Goal: Find specific page/section: Find specific page/section

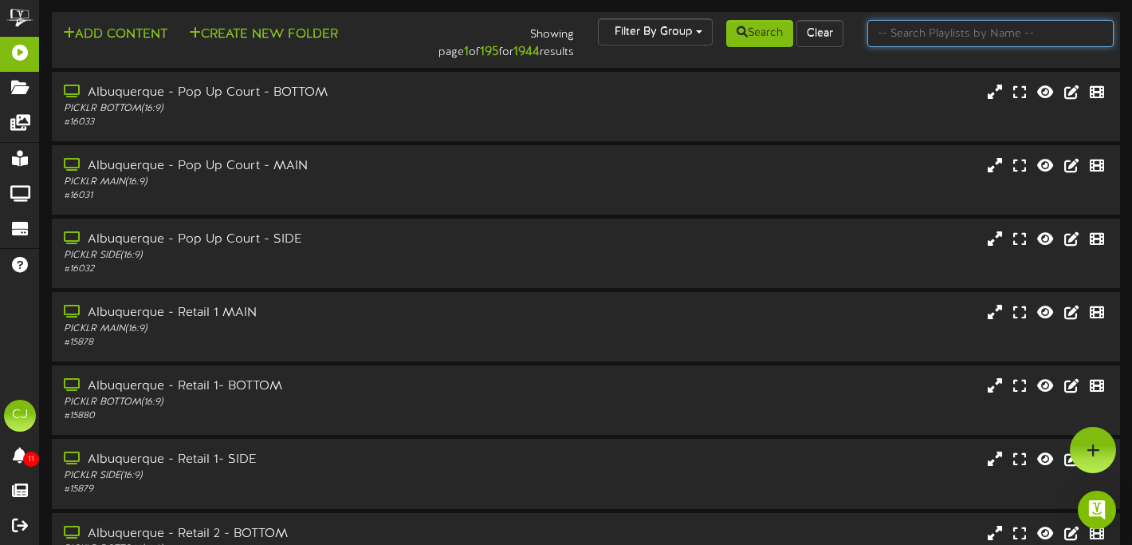
click at [935, 31] on input "text" at bounding box center [991, 33] width 246 height 27
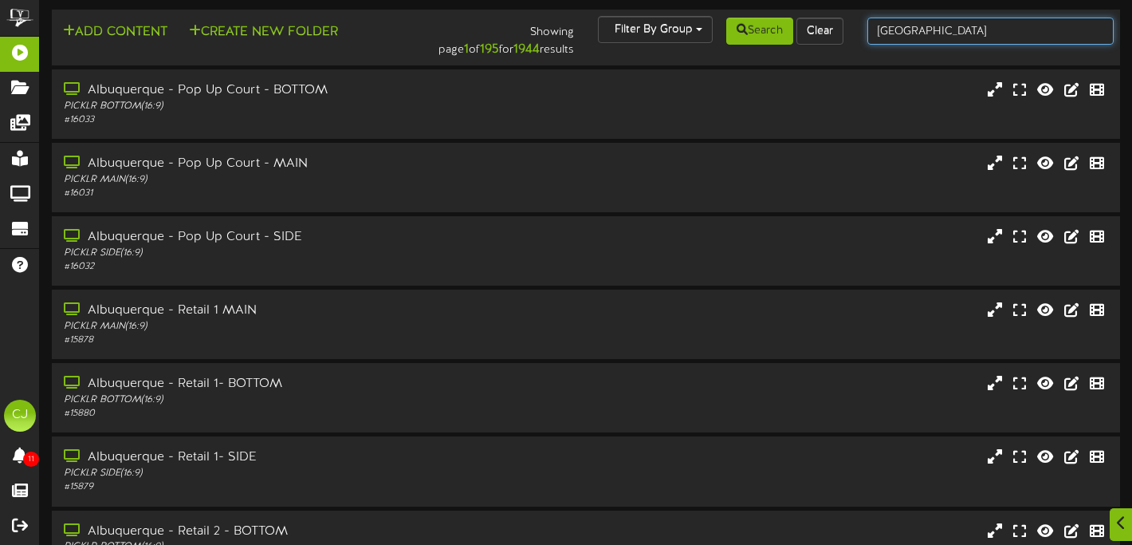
type input "[GEOGRAPHIC_DATA]"
